Goal: Communication & Community: Ask a question

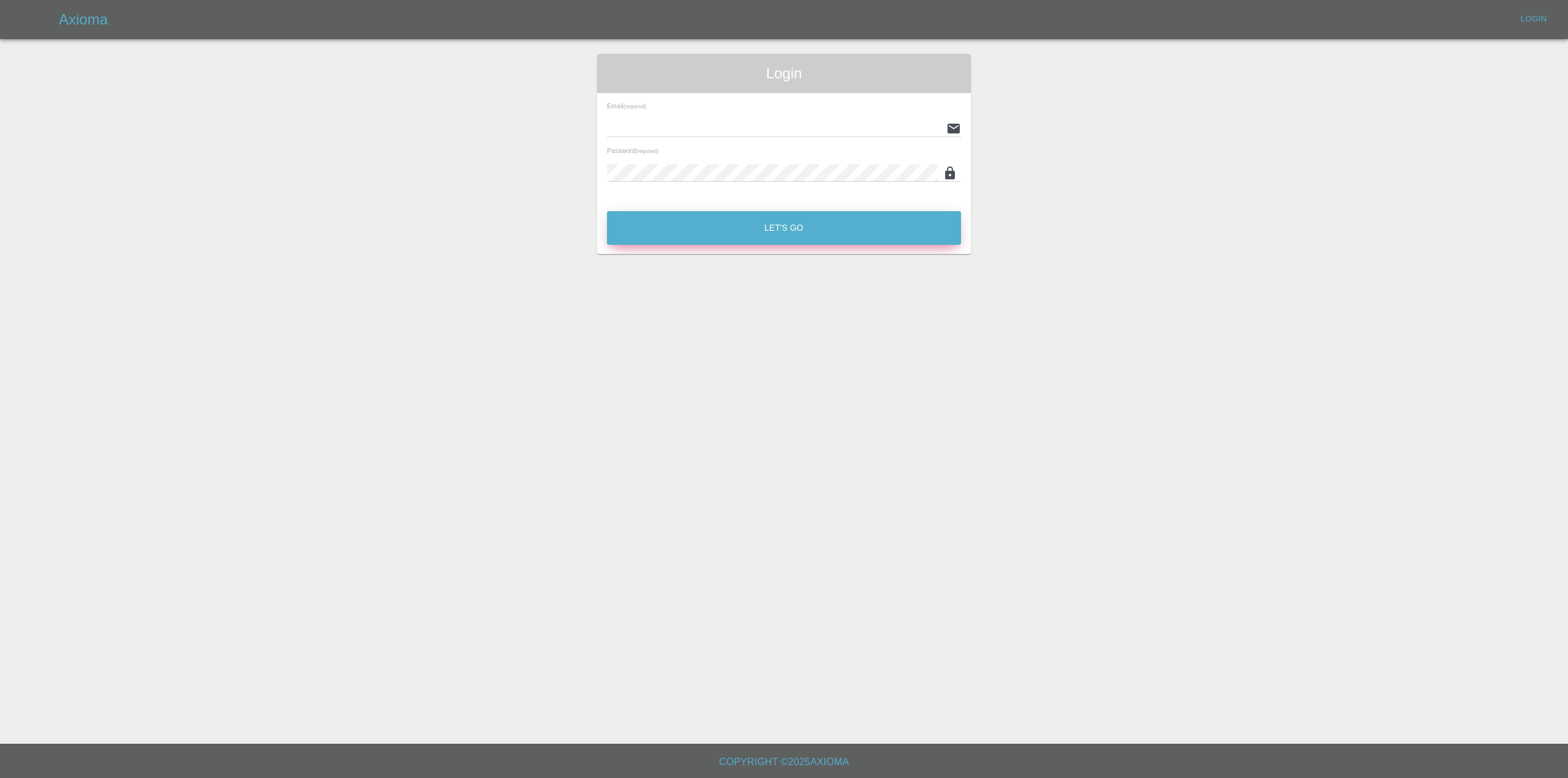
type input "[PERSON_NAME][EMAIL_ADDRESS][PERSON_NAME][DOMAIN_NAME]"
click at [737, 232] on button "Let's Go" at bounding box center [783, 228] width 354 height 34
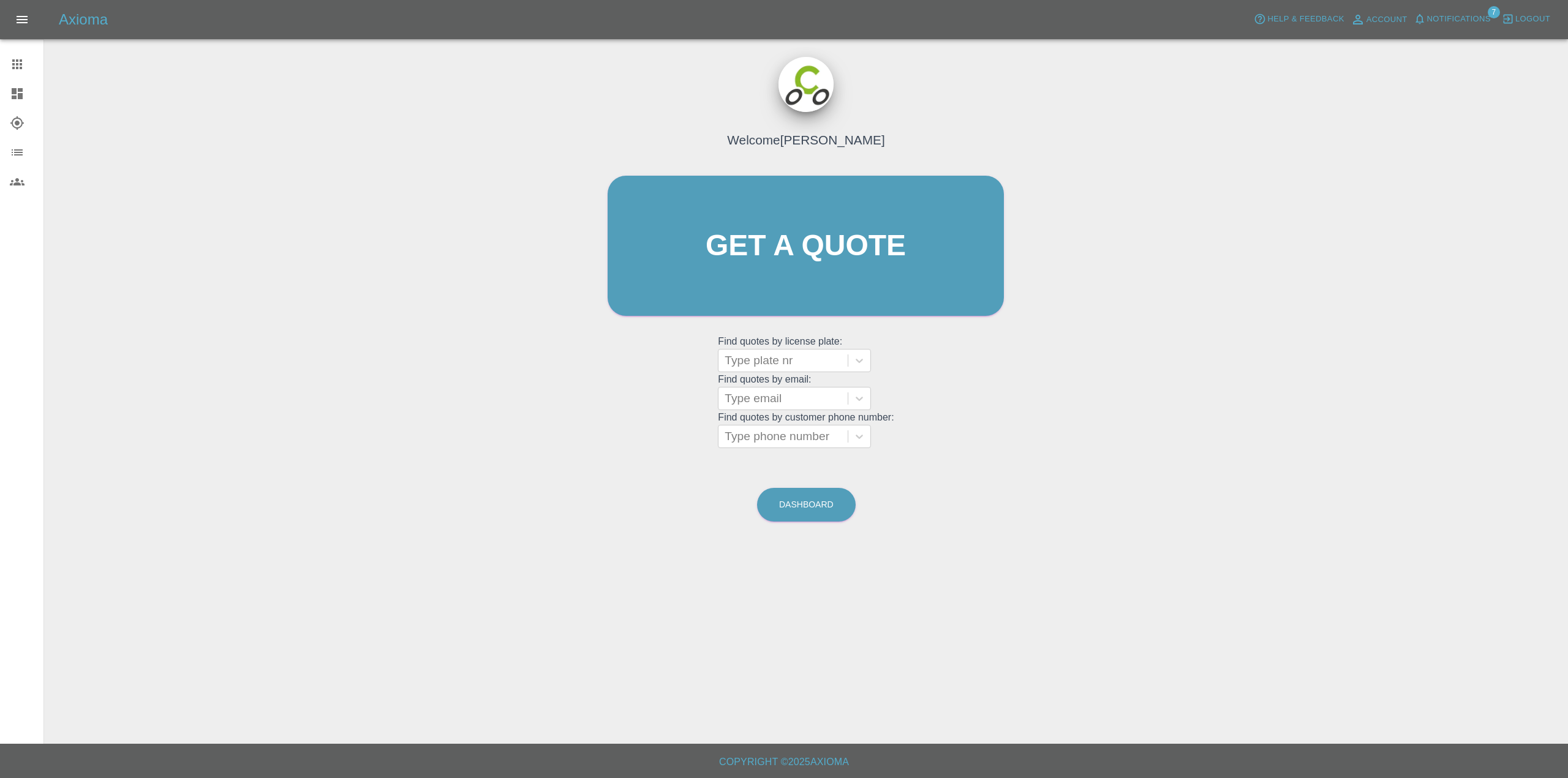
click at [1473, 21] on span "Notifications" at bounding box center [1459, 19] width 63 height 14
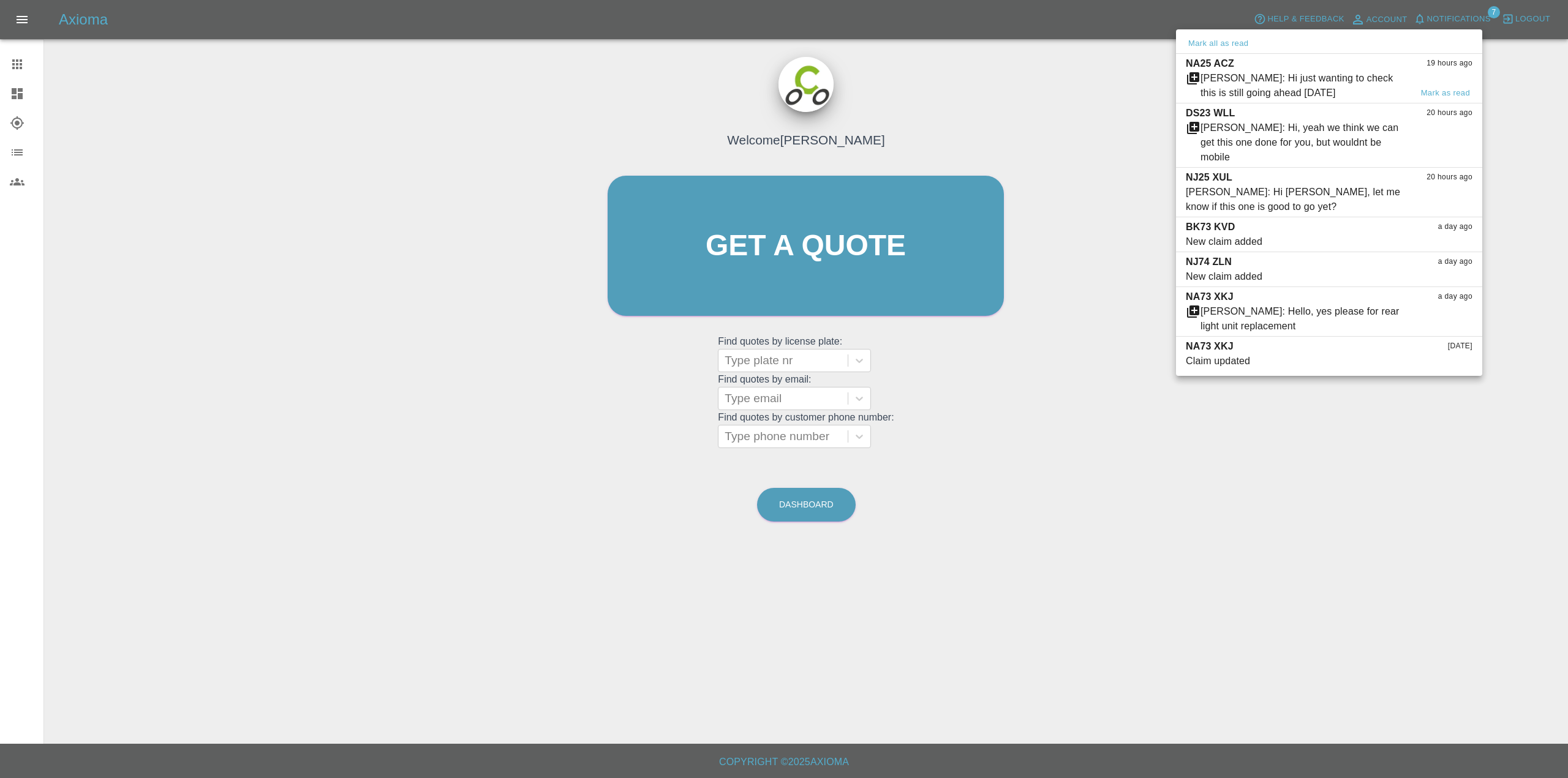
click at [1313, 98] on div "[PERSON_NAME]: Hi just wanting to check this is still going ahead [DATE]" at bounding box center [1306, 85] width 211 height 29
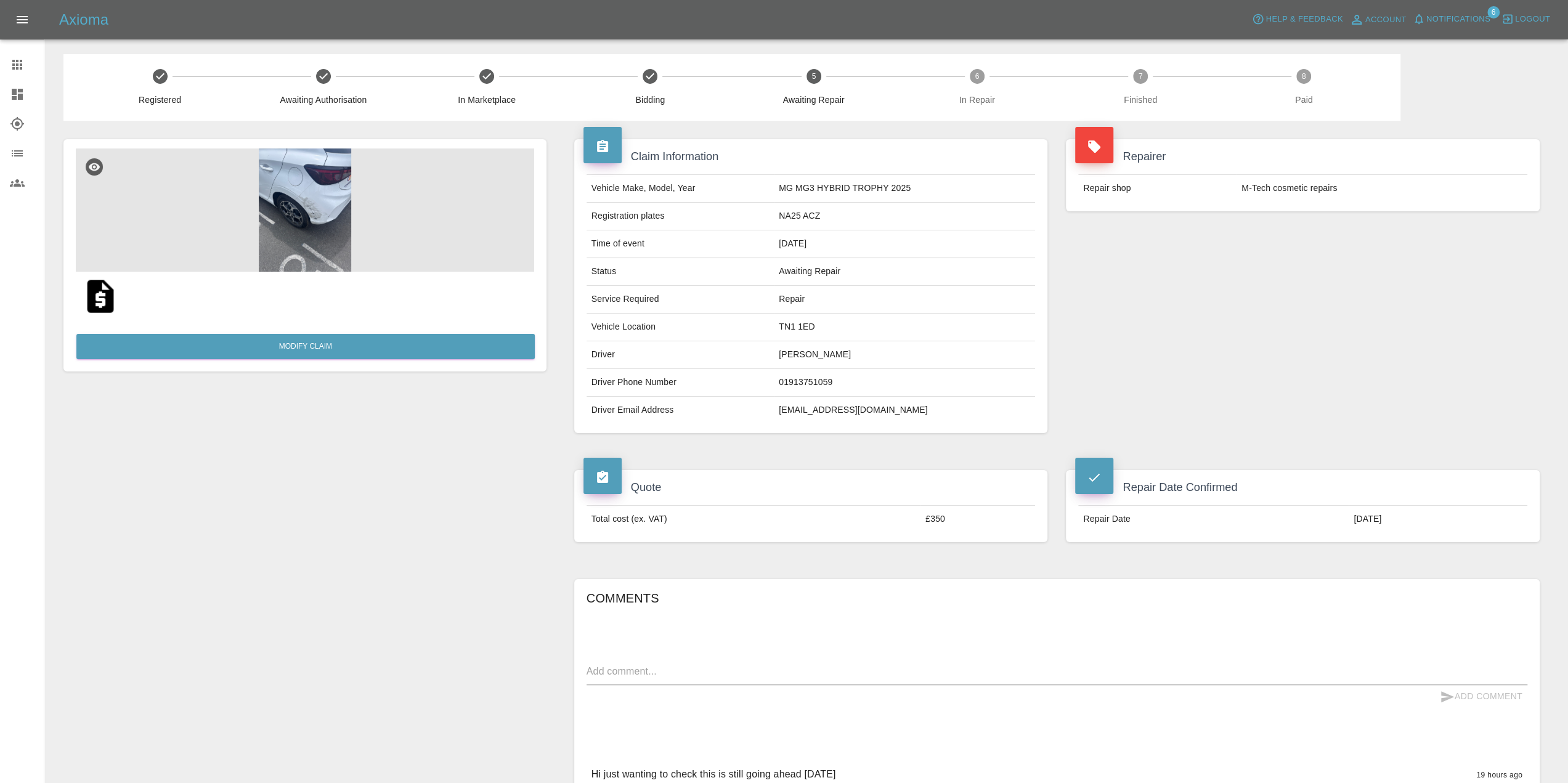
click at [1447, 10] on button "Notifications" at bounding box center [1452, 19] width 84 height 19
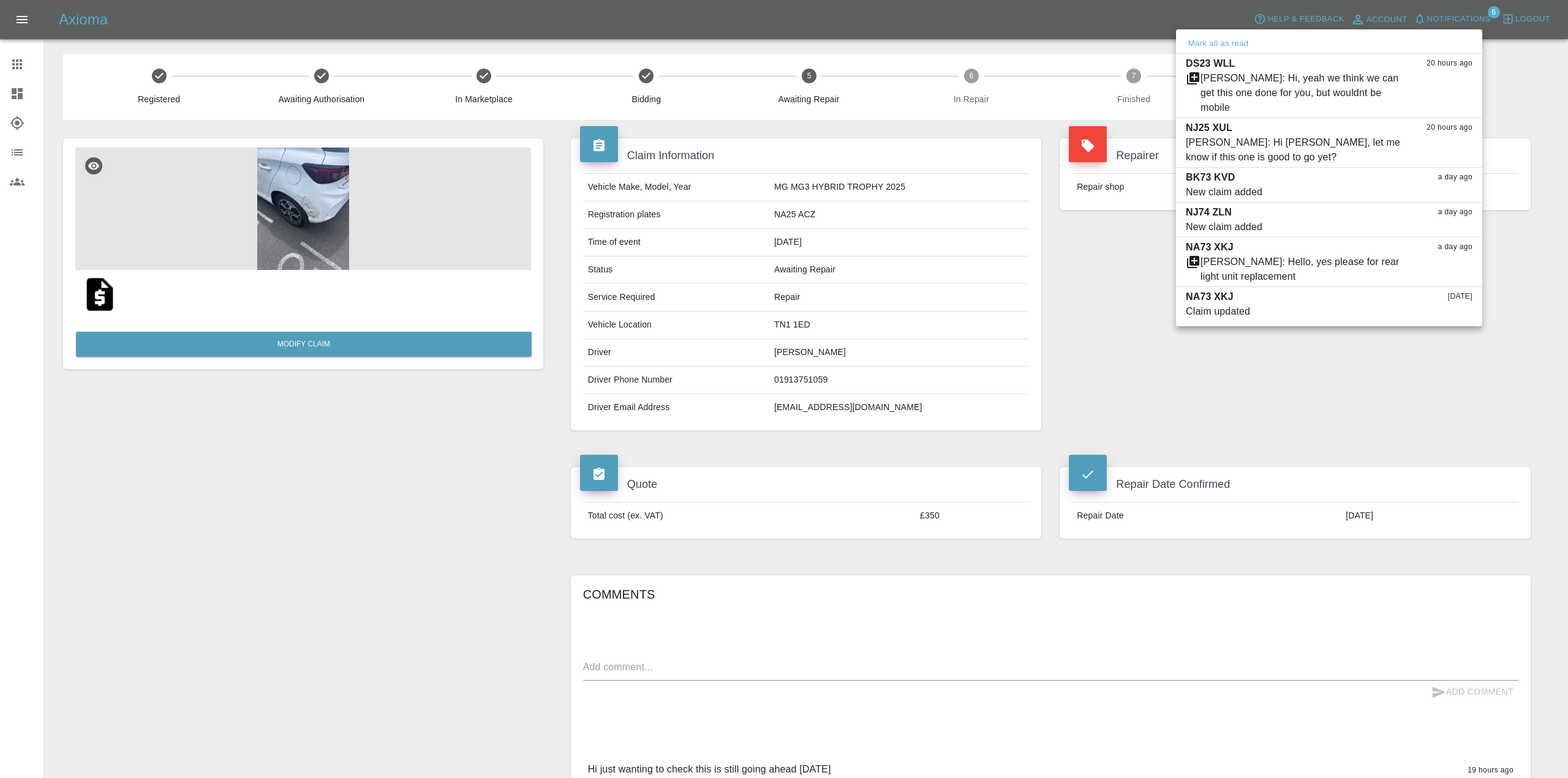
click at [1104, 239] on div at bounding box center [784, 389] width 1568 height 778
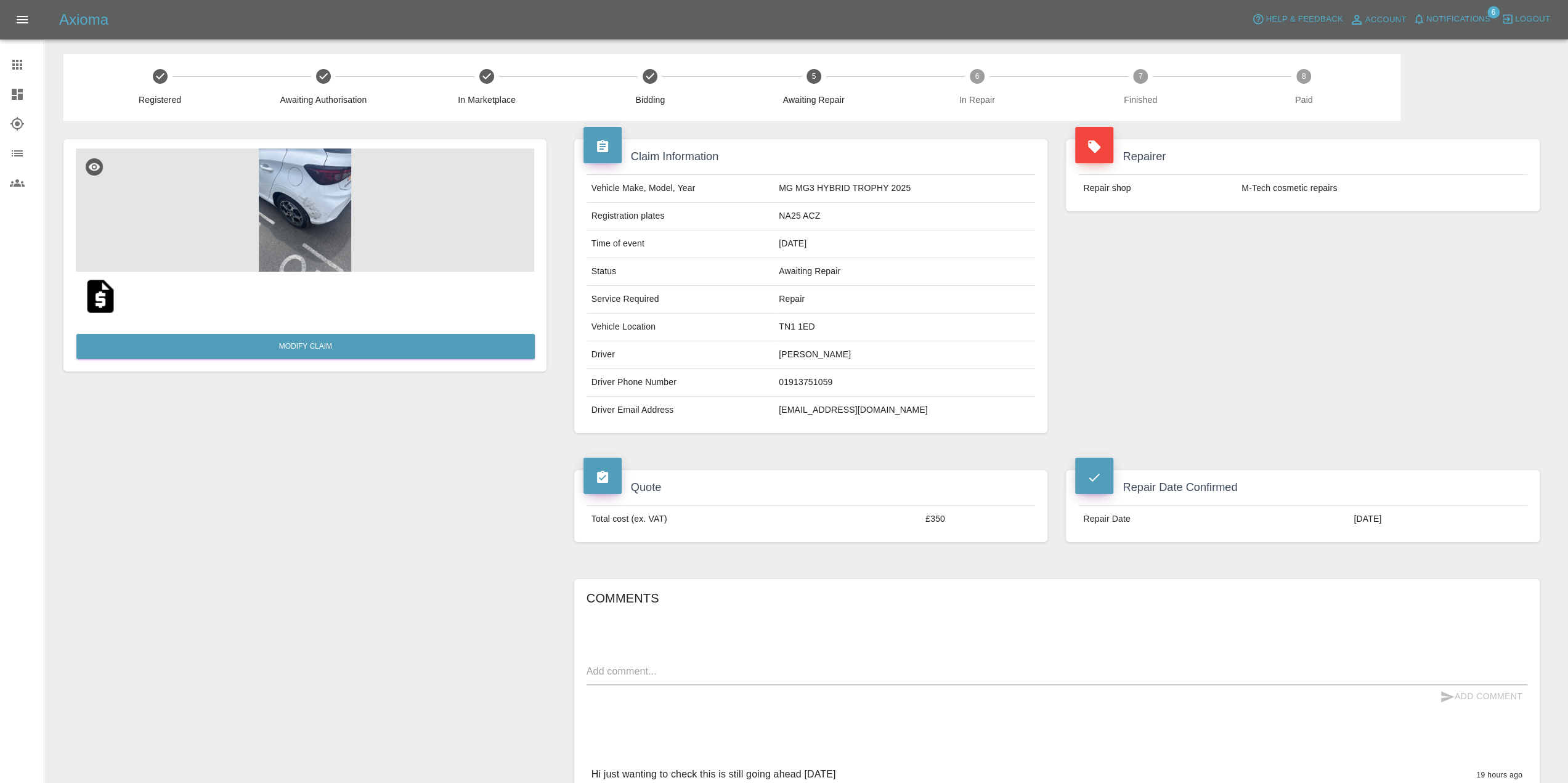
click at [1443, 13] on span "Notifications" at bounding box center [1459, 19] width 64 height 14
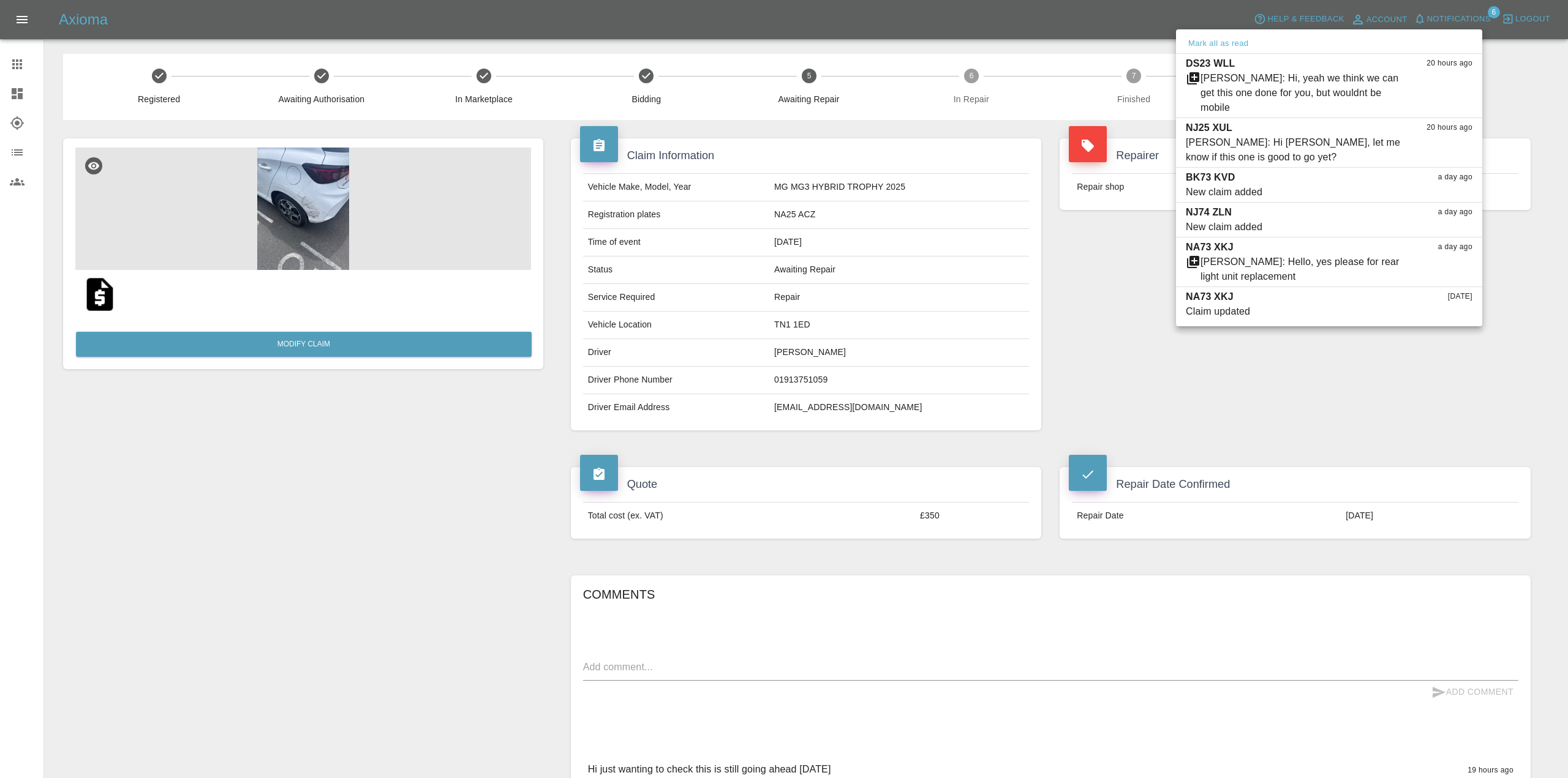
click at [1136, 250] on div at bounding box center [784, 389] width 1568 height 778
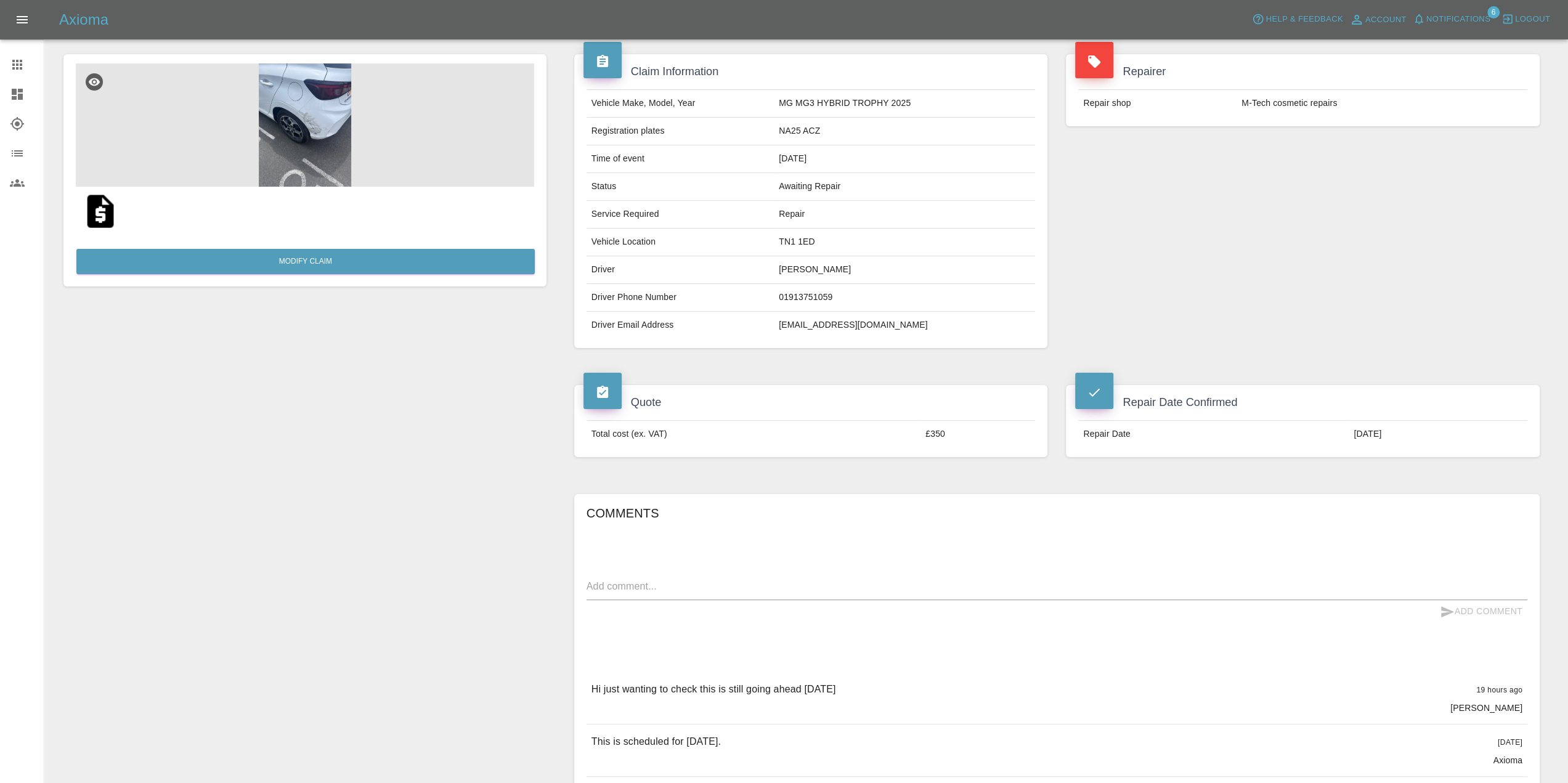
scroll to position [62, 0]
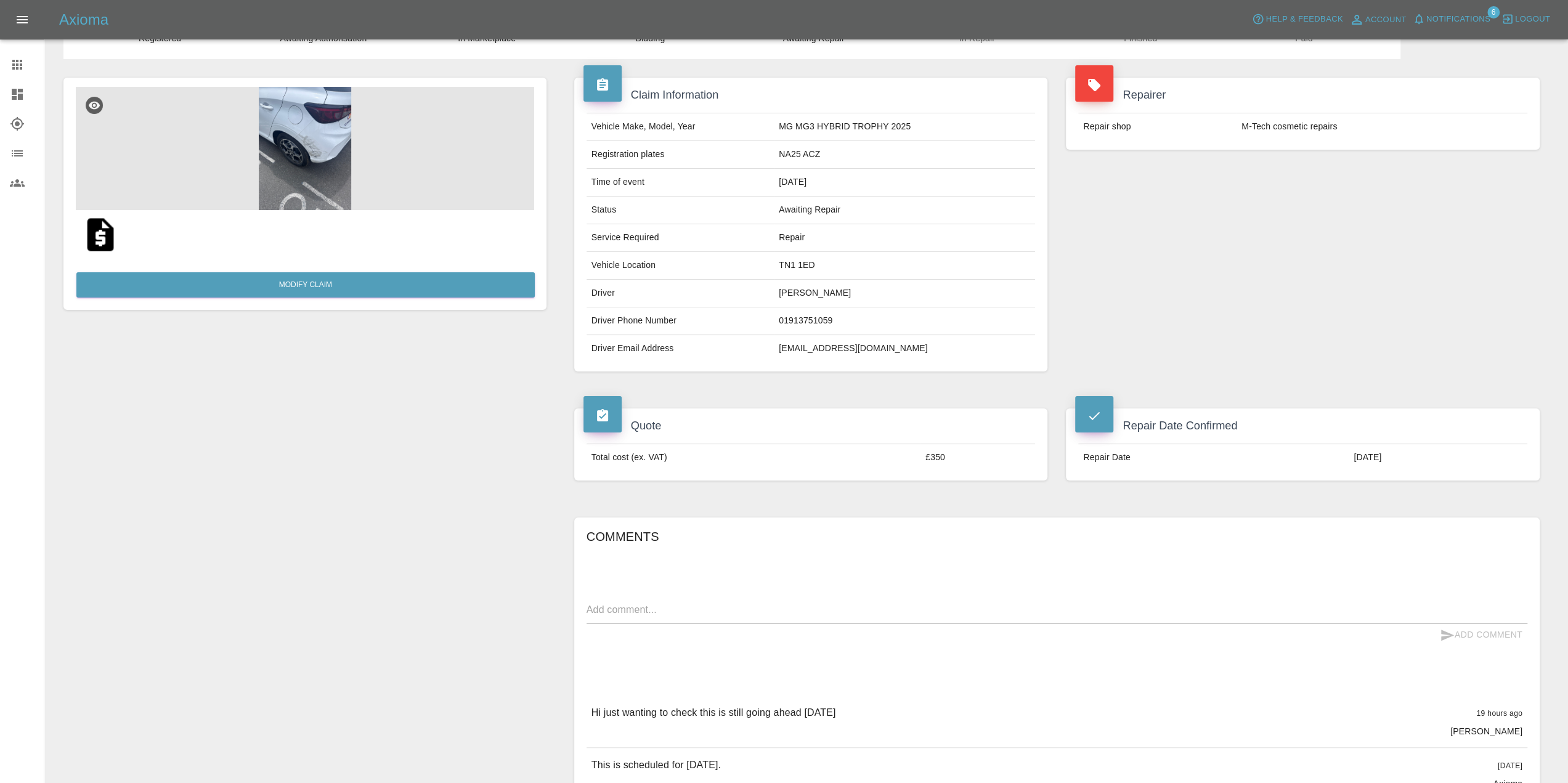
click at [680, 647] on div "Add Comment" at bounding box center [1057, 635] width 941 height 23
click at [690, 620] on textarea at bounding box center [1057, 612] width 941 height 18
type textarea "HI does anyone know what's happening with this one?"
click at [1479, 647] on button "Add Comment" at bounding box center [1482, 635] width 93 height 23
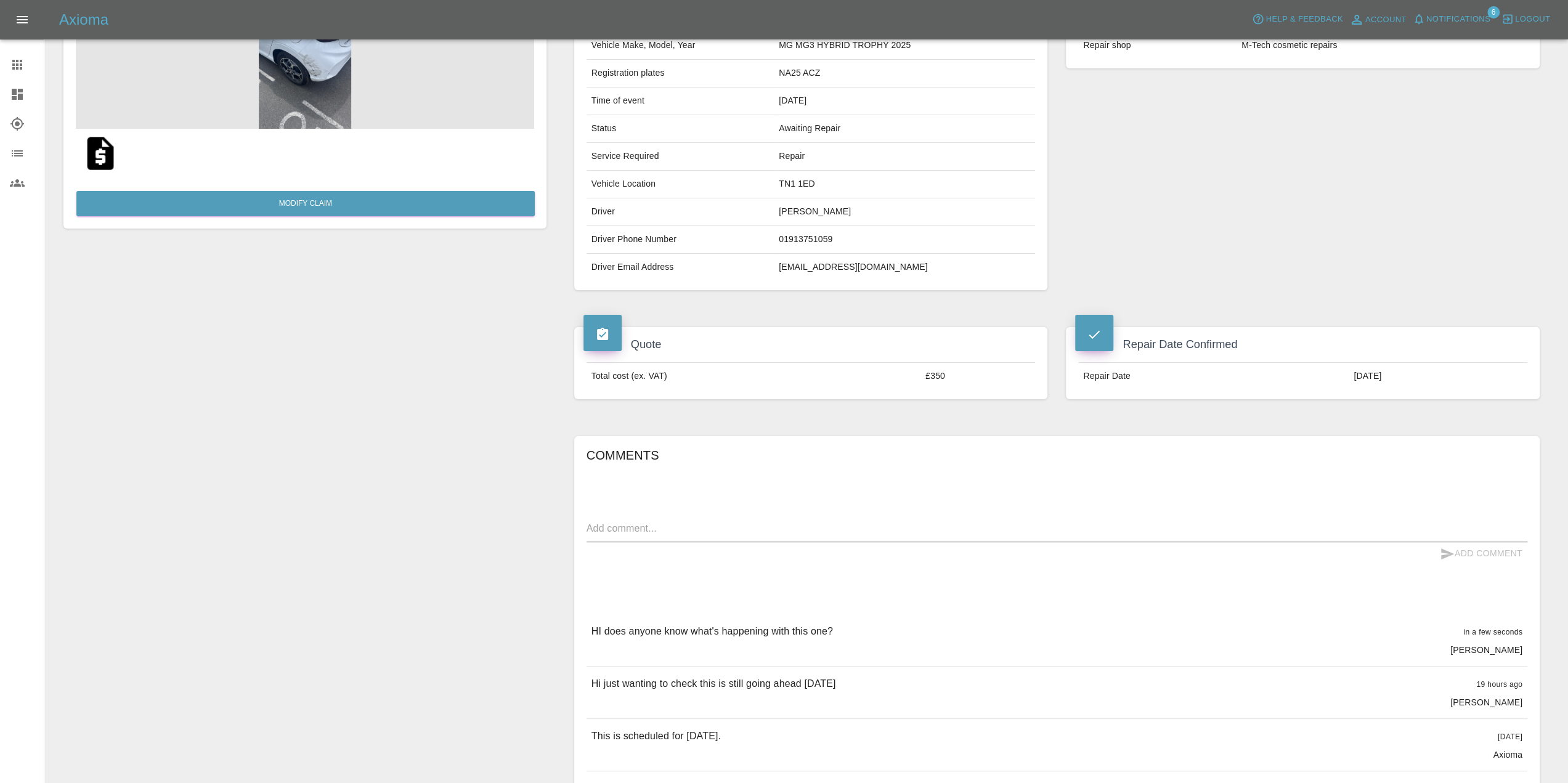
scroll to position [246, 0]
